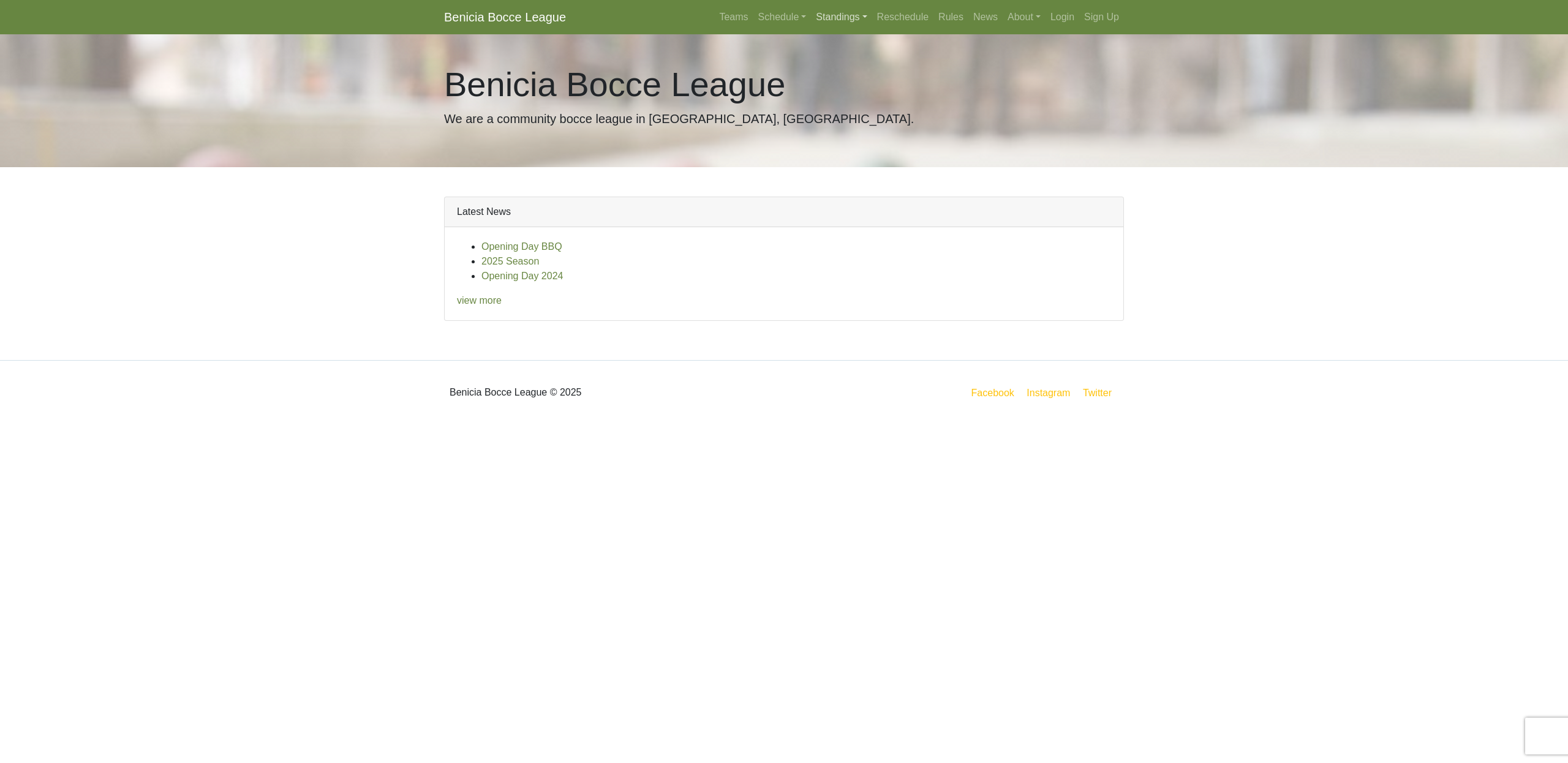
click at [834, 18] on link "Standings" at bounding box center [841, 18] width 61 height 25
click at [856, 105] on link "[DATE] Night" at bounding box center [860, 104] width 98 height 19
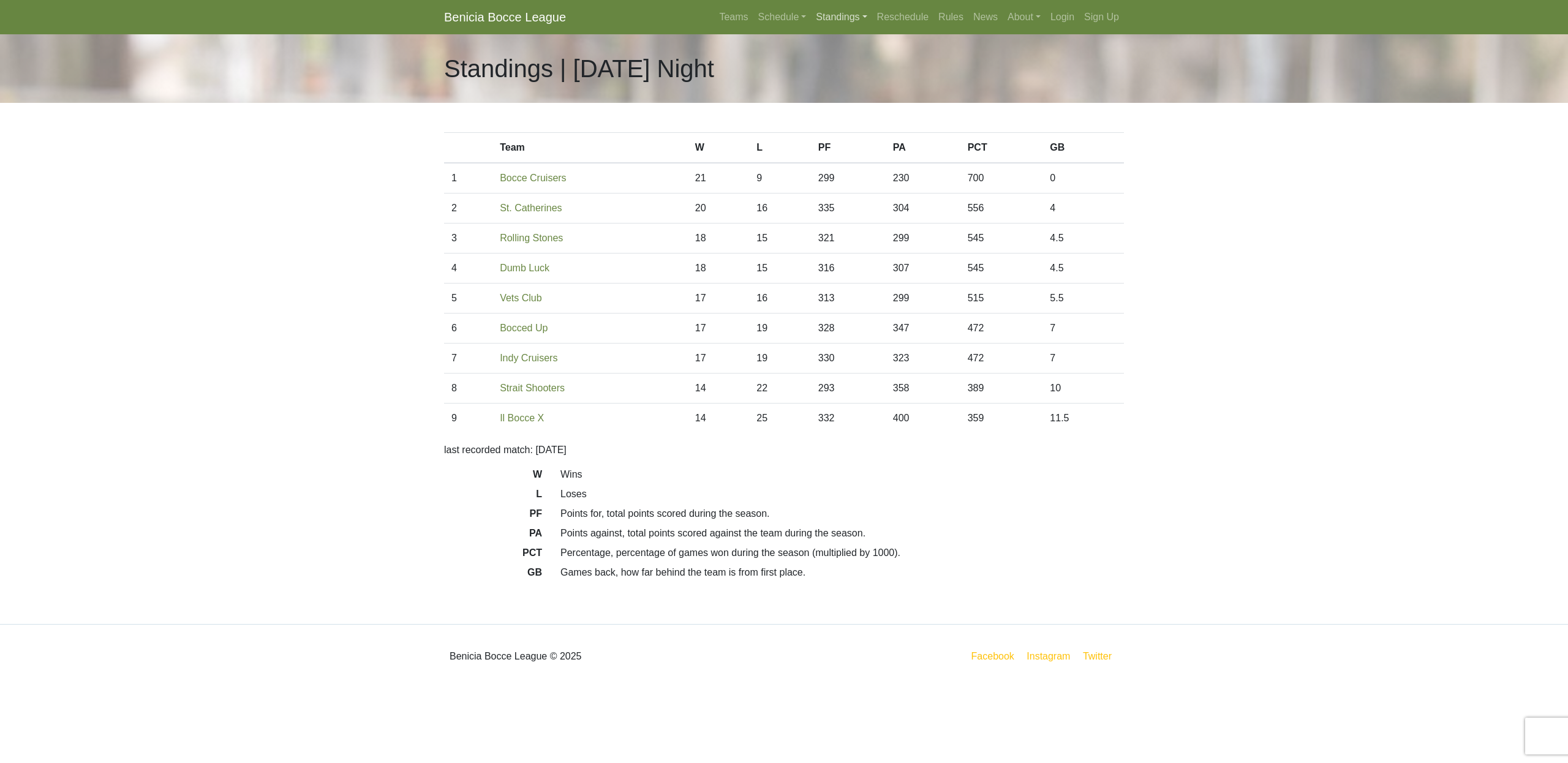
click at [834, 15] on link "Standings" at bounding box center [841, 18] width 61 height 25
click at [854, 122] on link "[DATE] Night" at bounding box center [860, 124] width 98 height 19
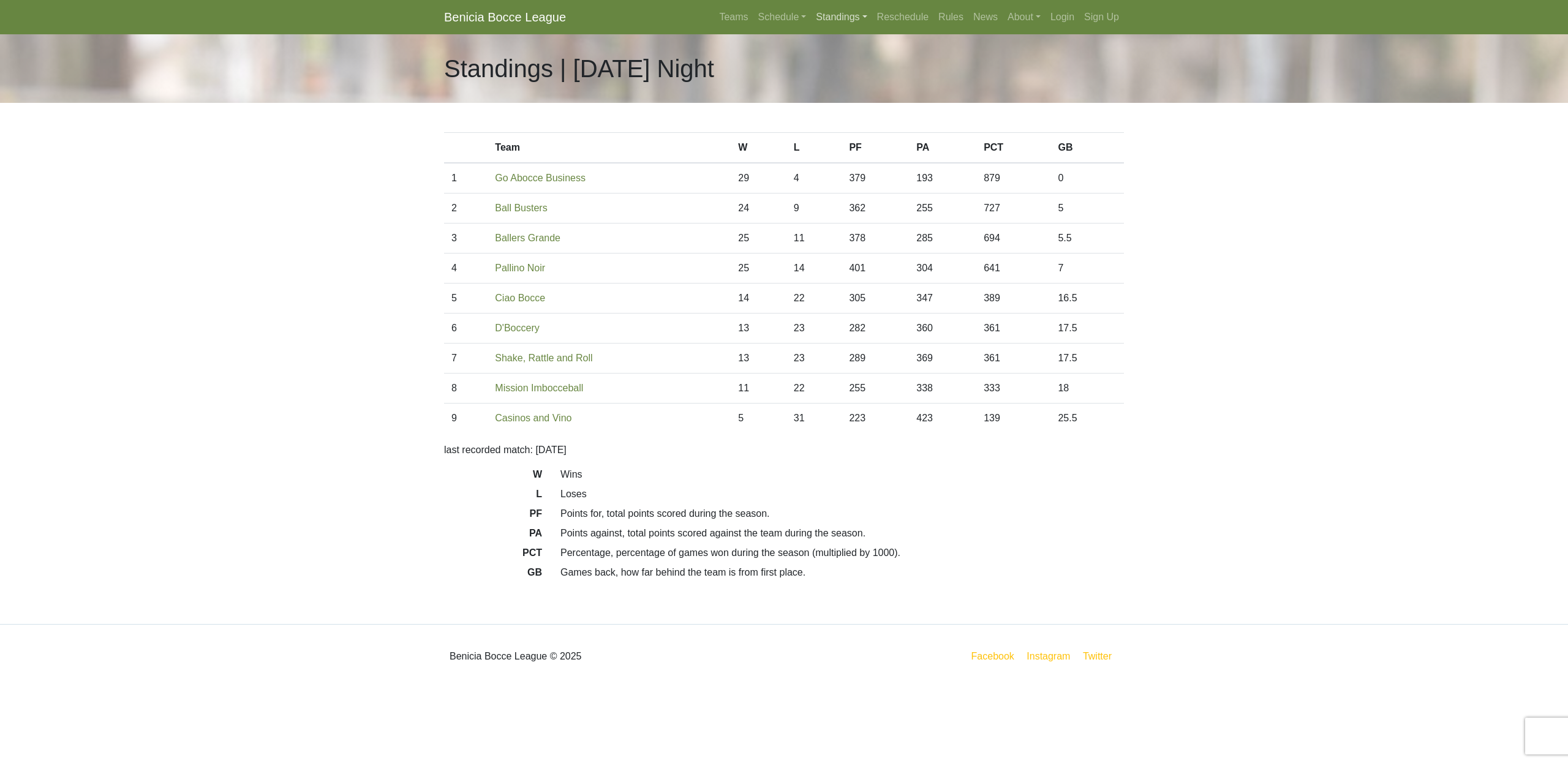
click at [826, 20] on link "Standings" at bounding box center [841, 18] width 61 height 25
click at [849, 105] on link "[DATE] Night" at bounding box center [860, 104] width 98 height 19
